Goal: Task Accomplishment & Management: Use online tool/utility

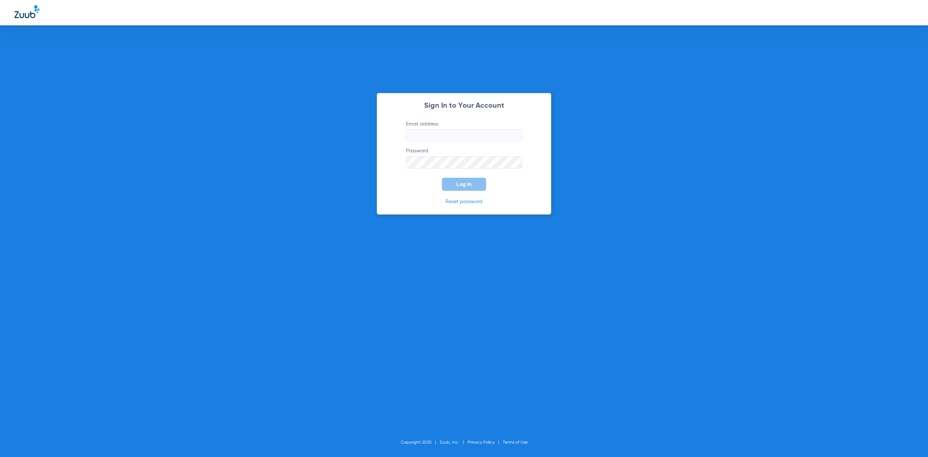
type input "[EMAIL_ADDRESS][DOMAIN_NAME]"
click at [455, 192] on div "Sign In to Your Account Email address [EMAIL_ADDRESS][DOMAIN_NAME] Password Log…" at bounding box center [464, 154] width 175 height 122
click at [458, 187] on span "Log In" at bounding box center [463, 184] width 15 height 6
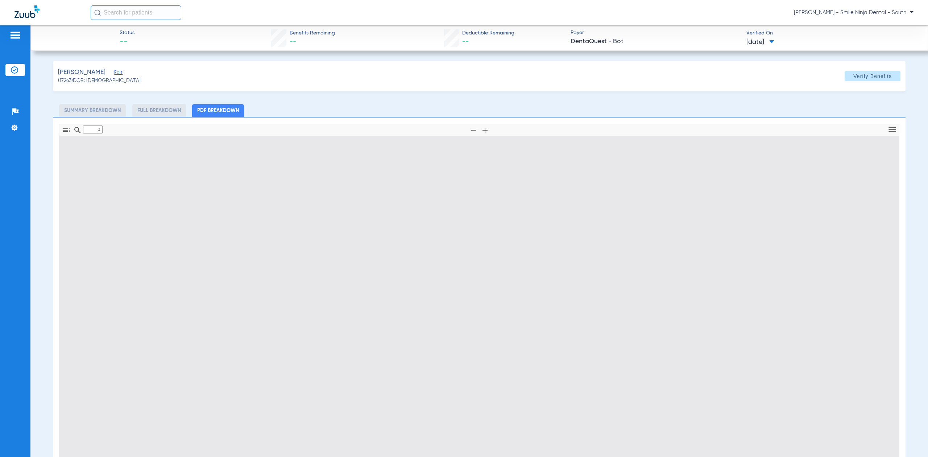
type input "1"
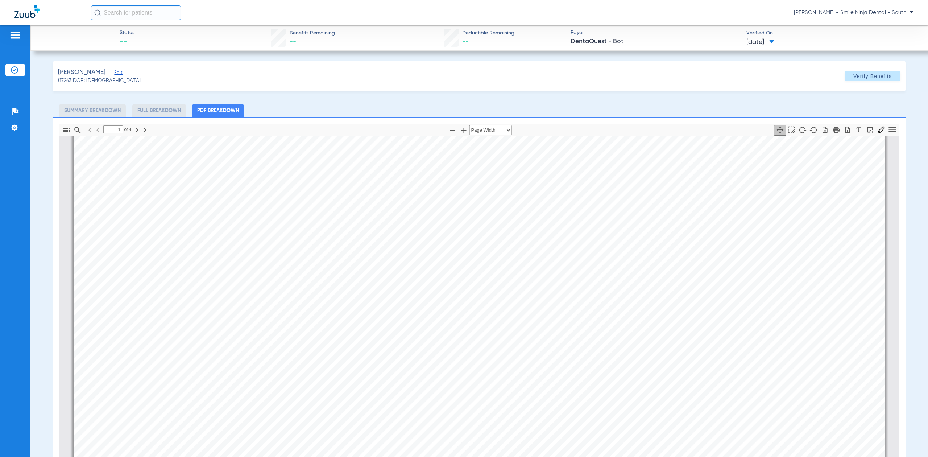
click at [31, 14] on img at bounding box center [26, 11] width 25 height 13
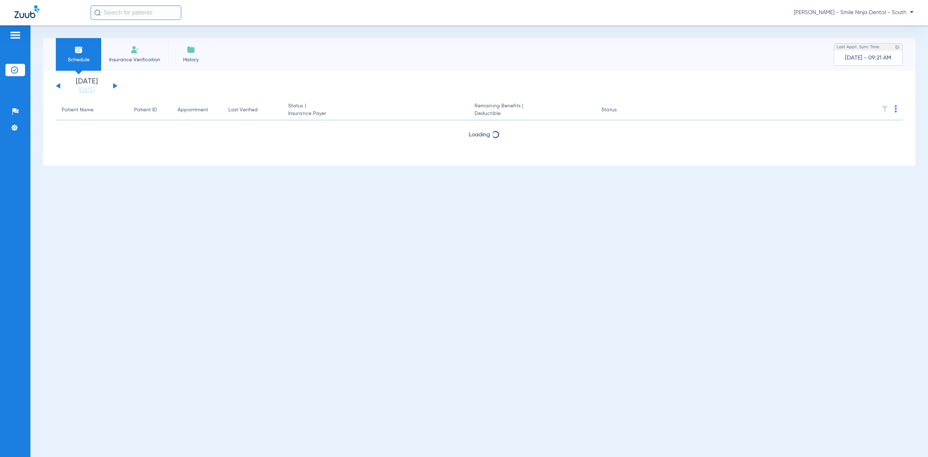
click at [113, 87] on button at bounding box center [115, 85] width 4 height 5
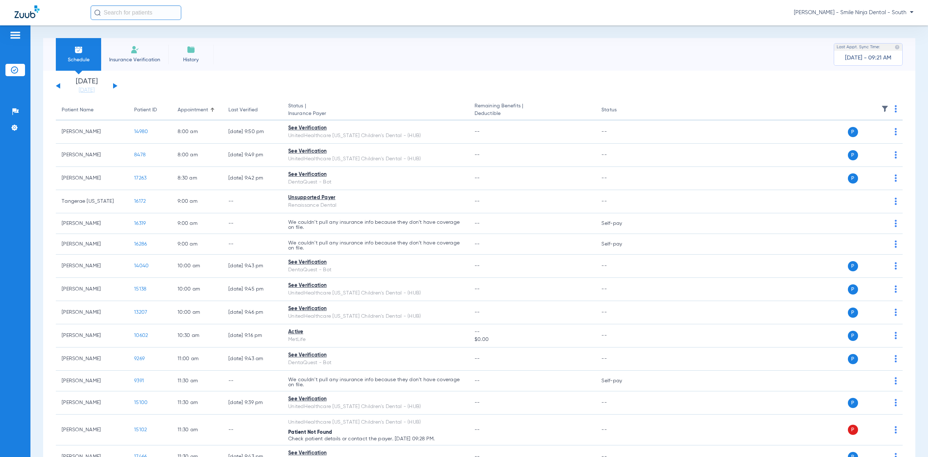
click at [892, 109] on th at bounding box center [773, 110] width 258 height 20
click at [895, 109] on img at bounding box center [896, 108] width 2 height 7
click at [862, 137] on span "Verify All" at bounding box center [861, 137] width 43 height 5
